Goal: Complete application form

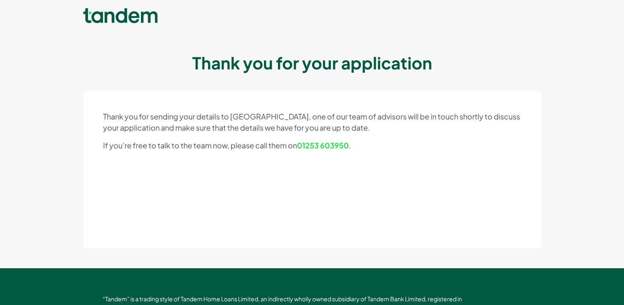
click at [129, 17] on link at bounding box center [120, 16] width 74 height 17
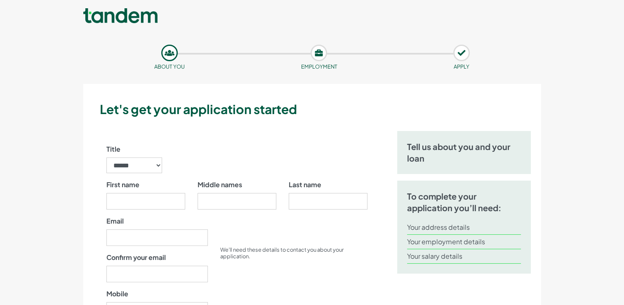
click at [121, 22] on link at bounding box center [120, 16] width 74 height 17
